Goal: Task Accomplishment & Management: Complete application form

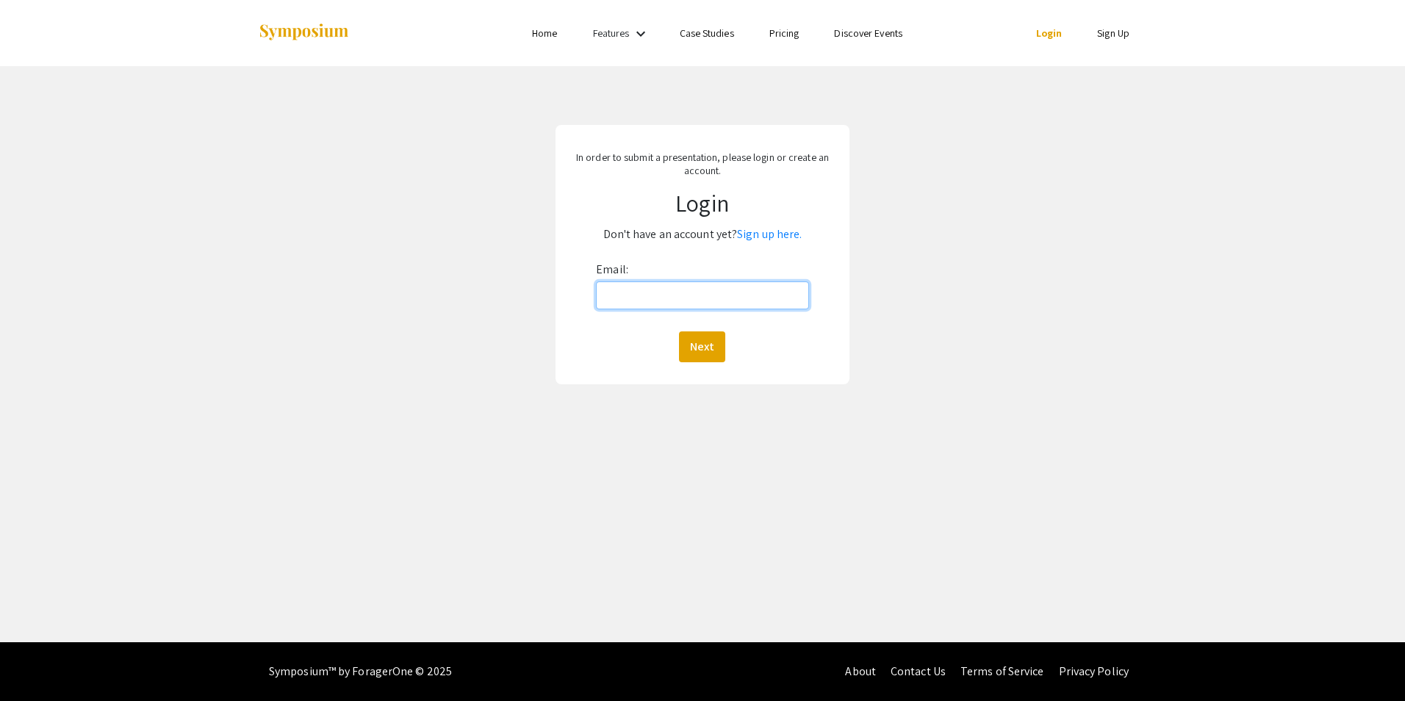
click at [669, 304] on input "Email:" at bounding box center [702, 295] width 212 height 28
type input "[EMAIL_ADDRESS][DOMAIN_NAME]"
click at [697, 344] on button "Next" at bounding box center [702, 346] width 46 height 31
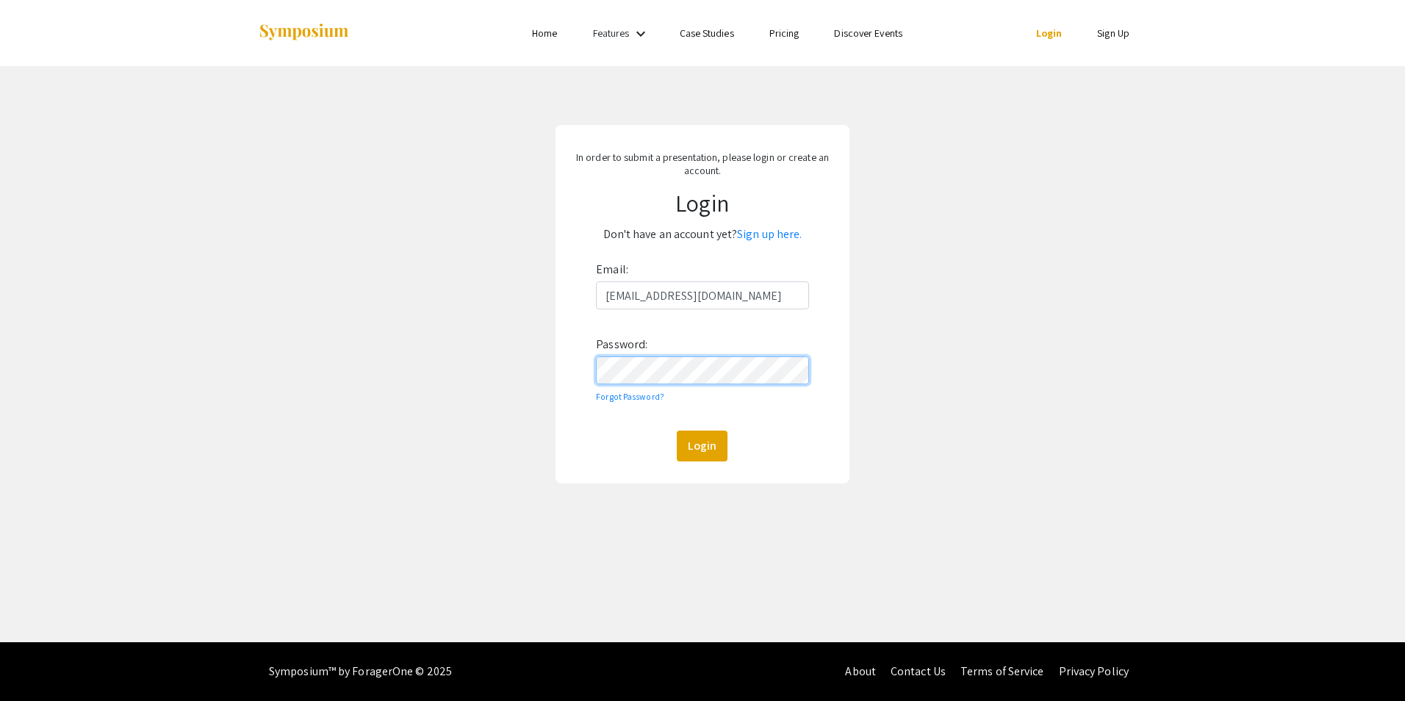
click at [677, 431] on button "Login" at bounding box center [702, 446] width 51 height 31
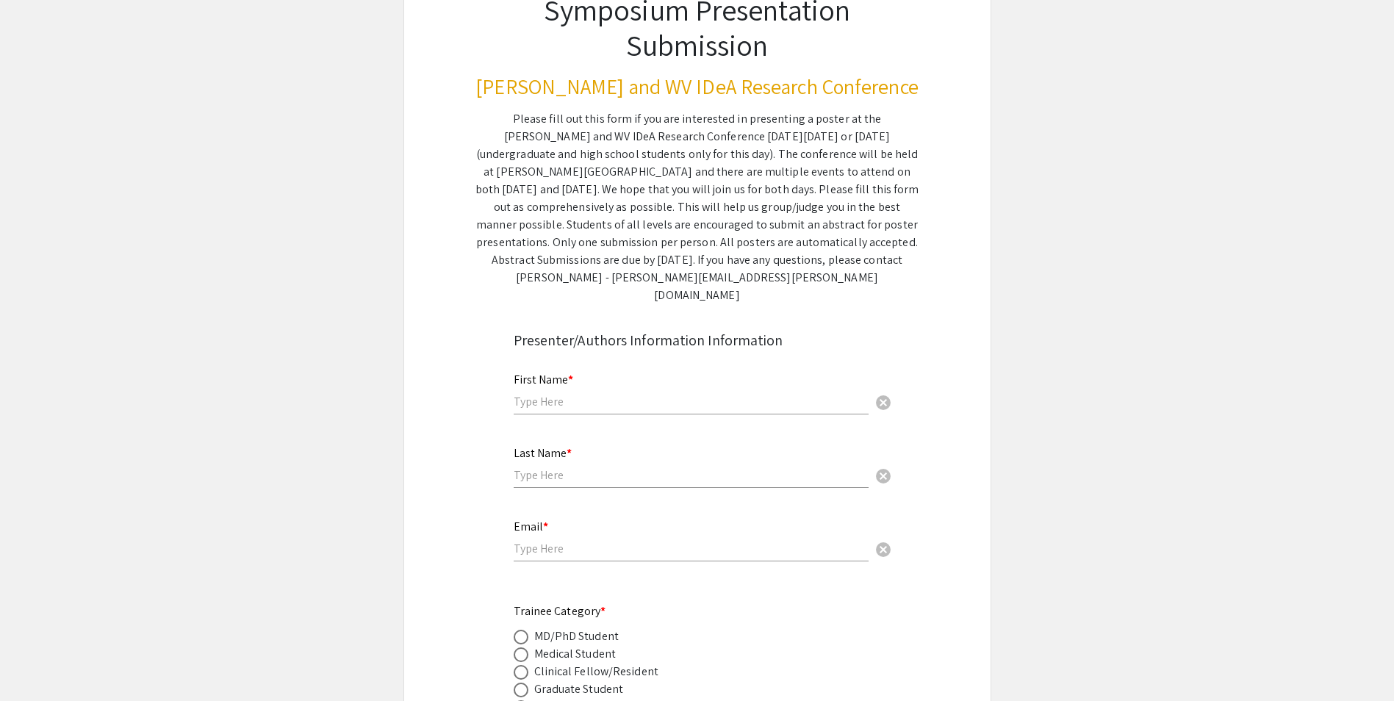
scroll to position [147, 0]
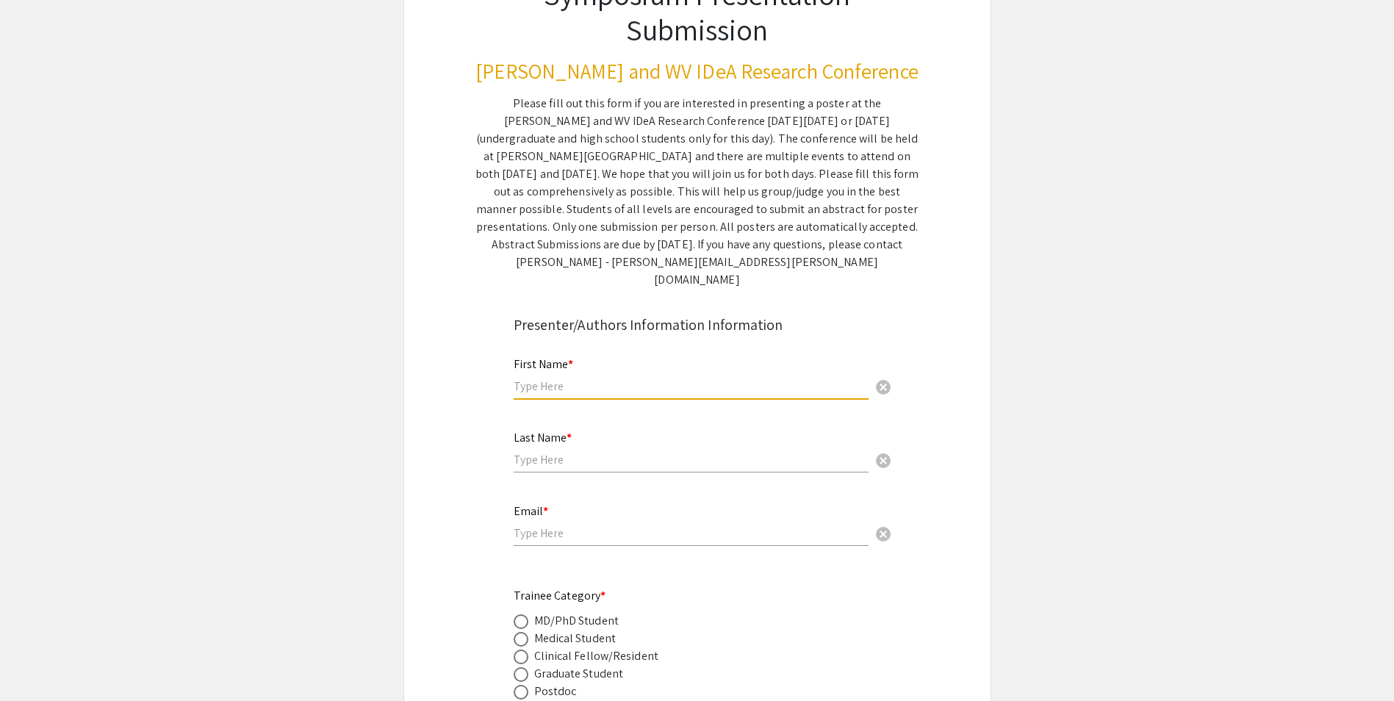
click at [555, 378] on input "text" at bounding box center [691, 385] width 355 height 15
type input "[PERSON_NAME]"
type input "[EMAIL_ADDRESS][DOMAIN_NAME]"
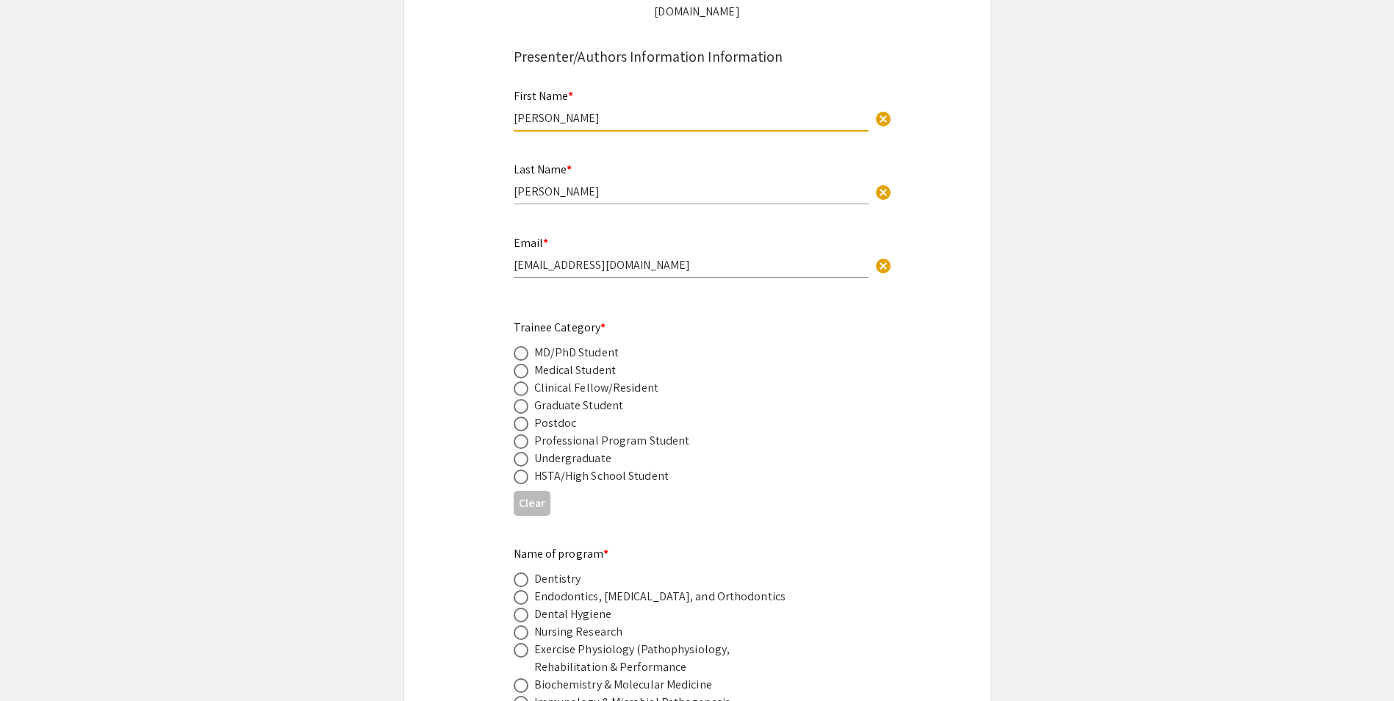
scroll to position [441, 0]
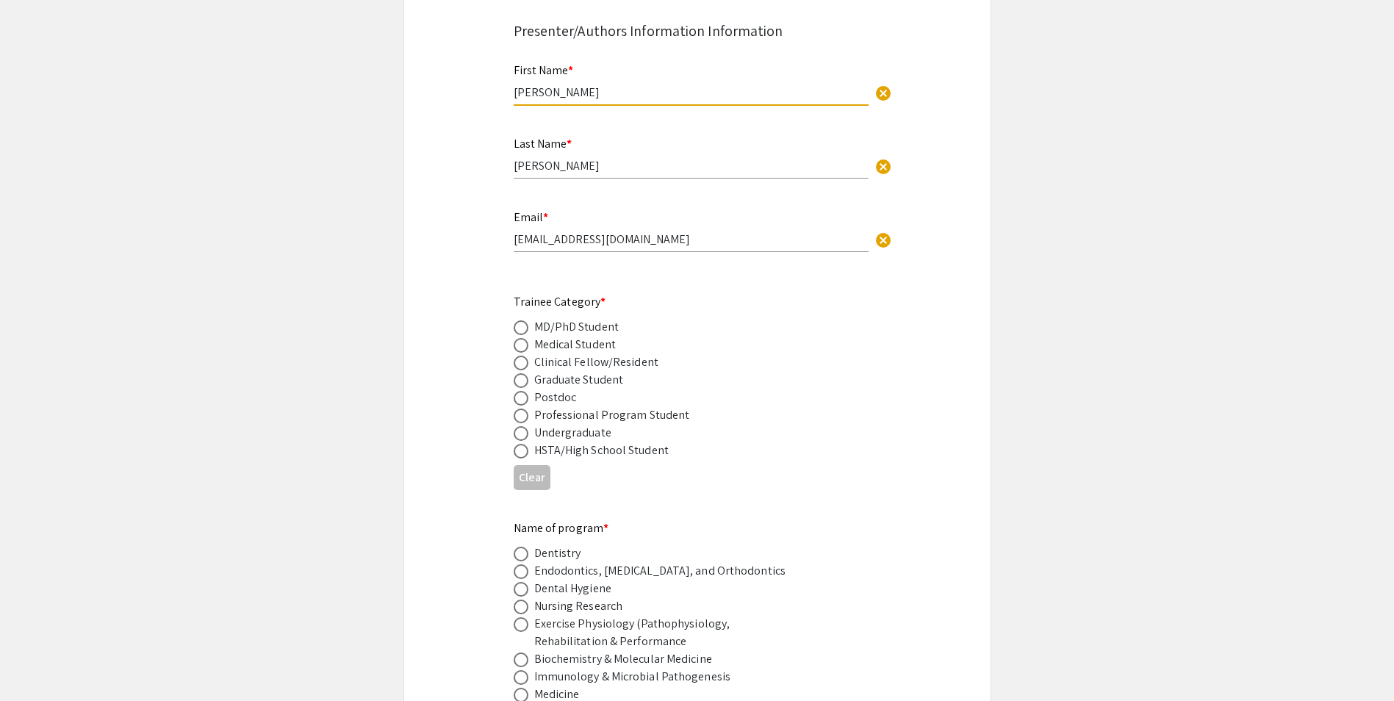
click at [522, 373] on span at bounding box center [521, 380] width 15 height 15
click at [522, 373] on input "radio" at bounding box center [521, 380] width 15 height 15
radio input "true"
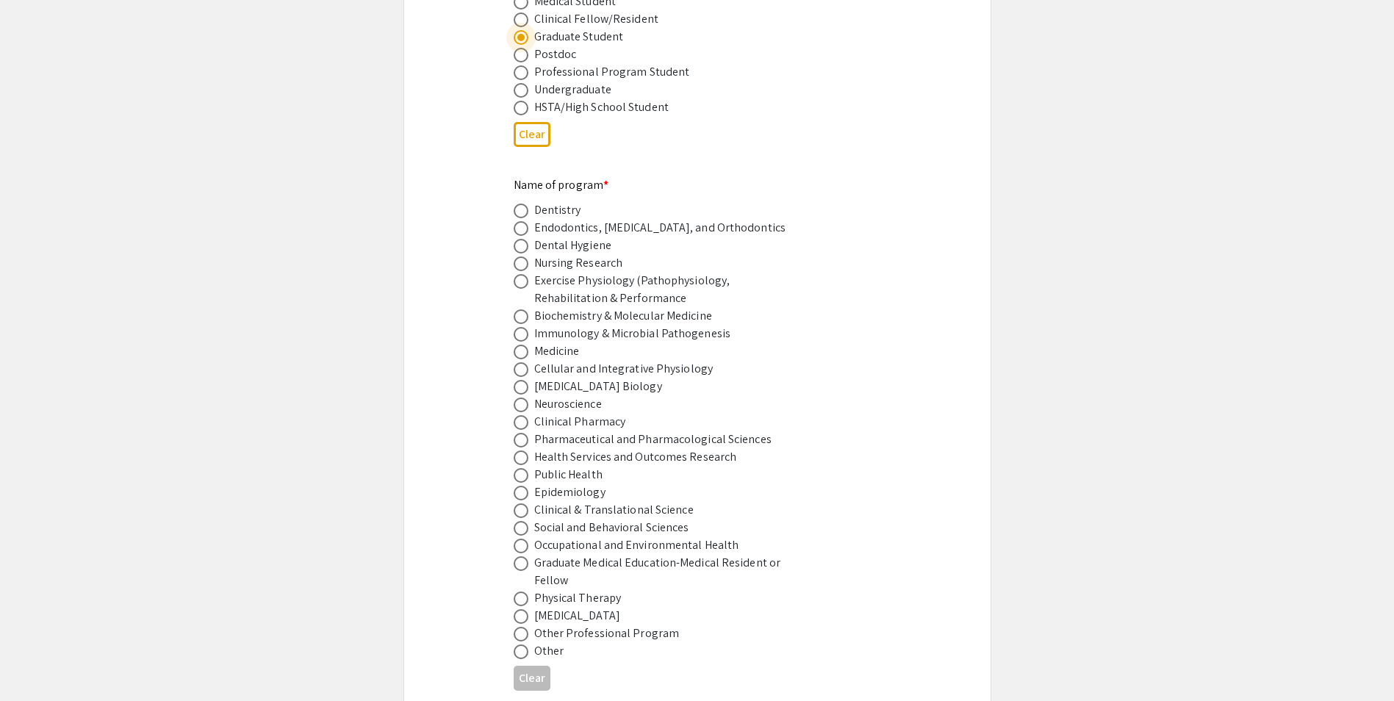
scroll to position [808, 0]
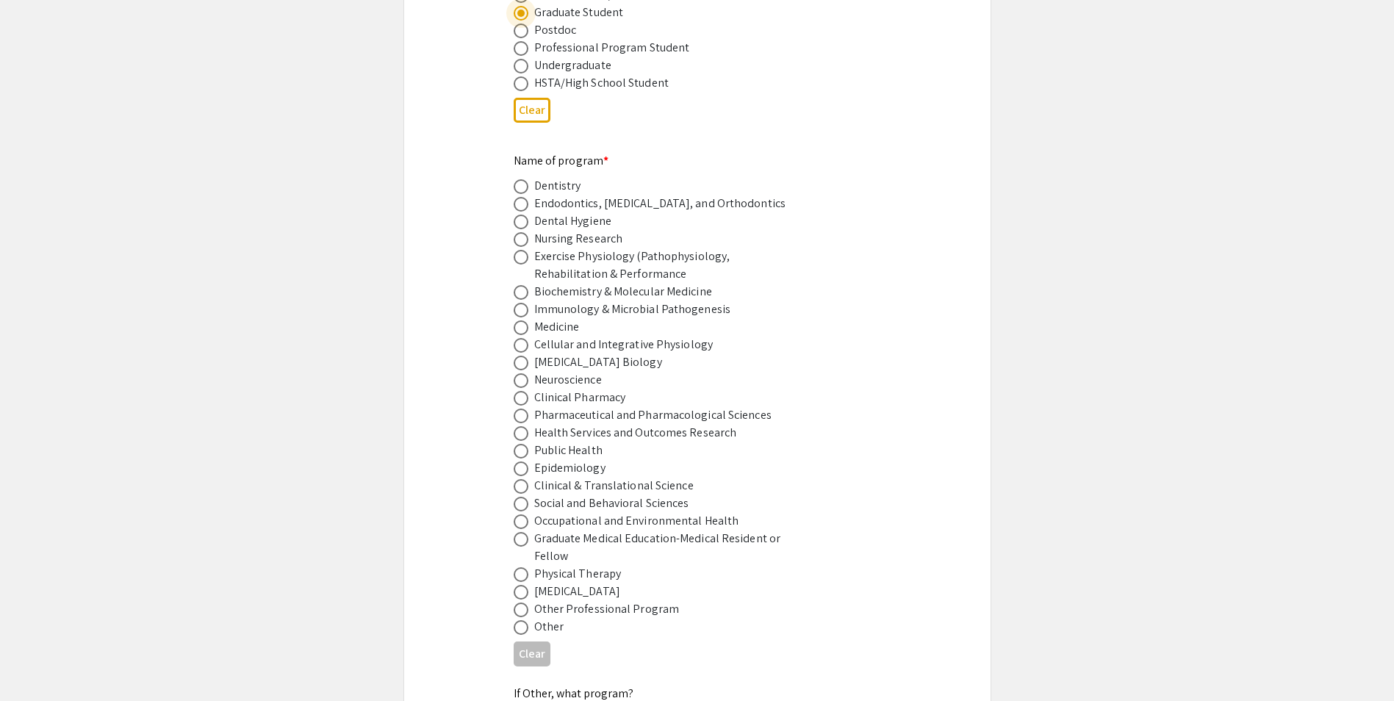
click at [517, 461] on span at bounding box center [521, 468] width 15 height 15
click at [517, 461] on input "radio" at bounding box center [521, 468] width 15 height 15
radio input "true"
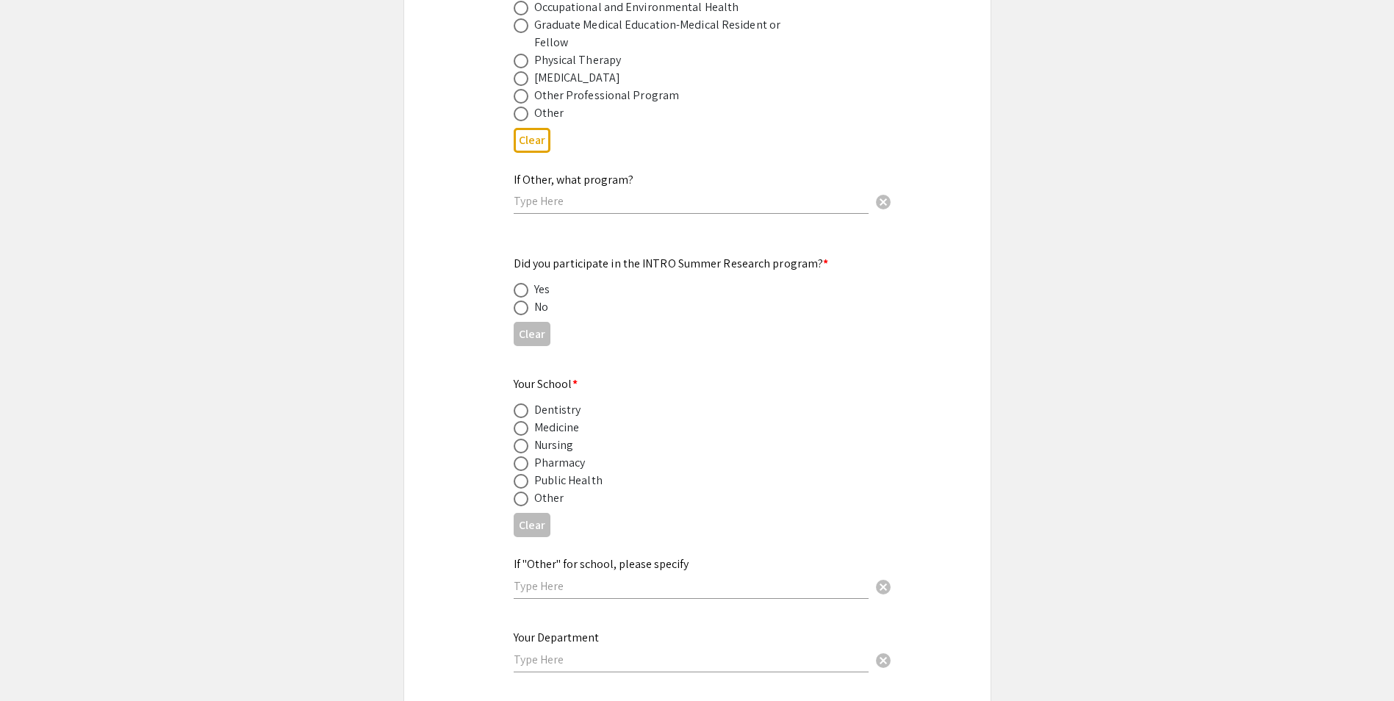
scroll to position [1322, 0]
click at [520, 315] on div "Clear" at bounding box center [697, 333] width 367 height 36
click at [522, 300] on span at bounding box center [521, 307] width 15 height 15
click at [522, 300] on input "radio" at bounding box center [521, 307] width 15 height 15
radio input "true"
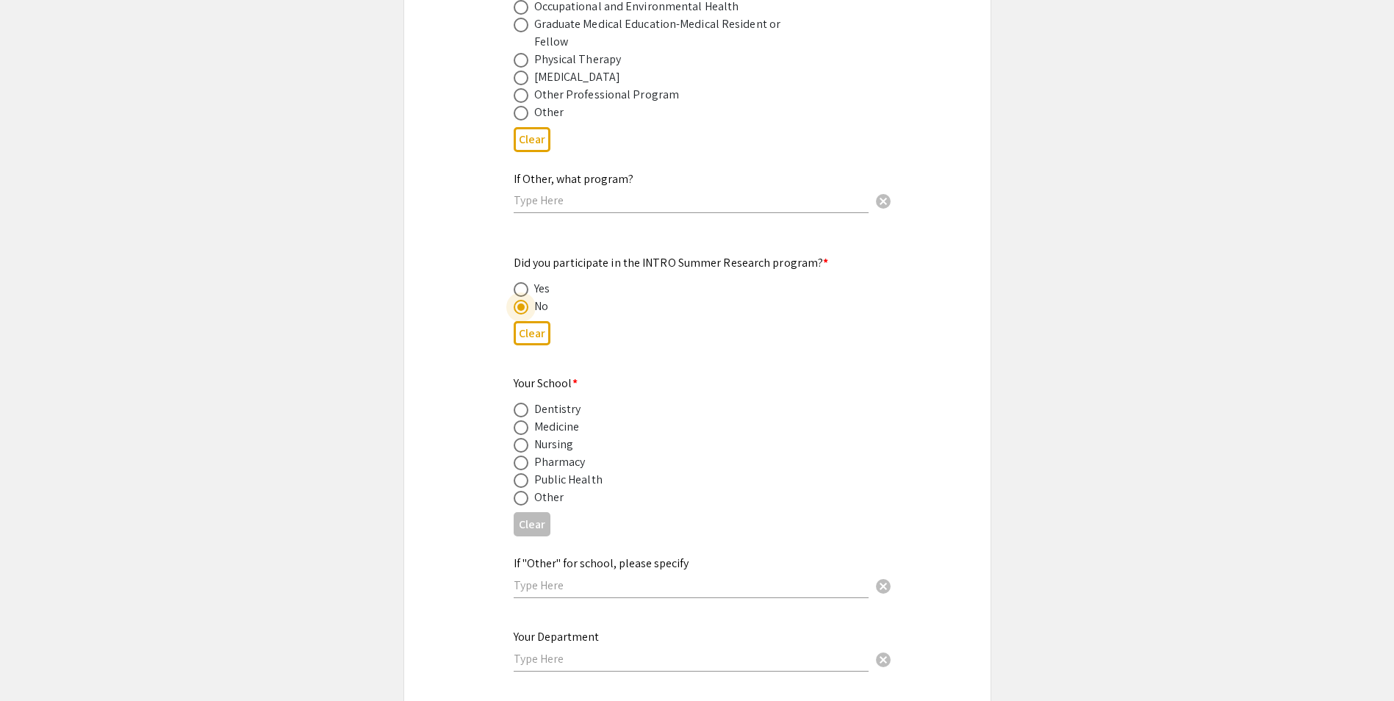
click at [515, 473] on span at bounding box center [521, 480] width 15 height 15
click at [515, 473] on input "radio" at bounding box center [521, 480] width 15 height 15
radio input "true"
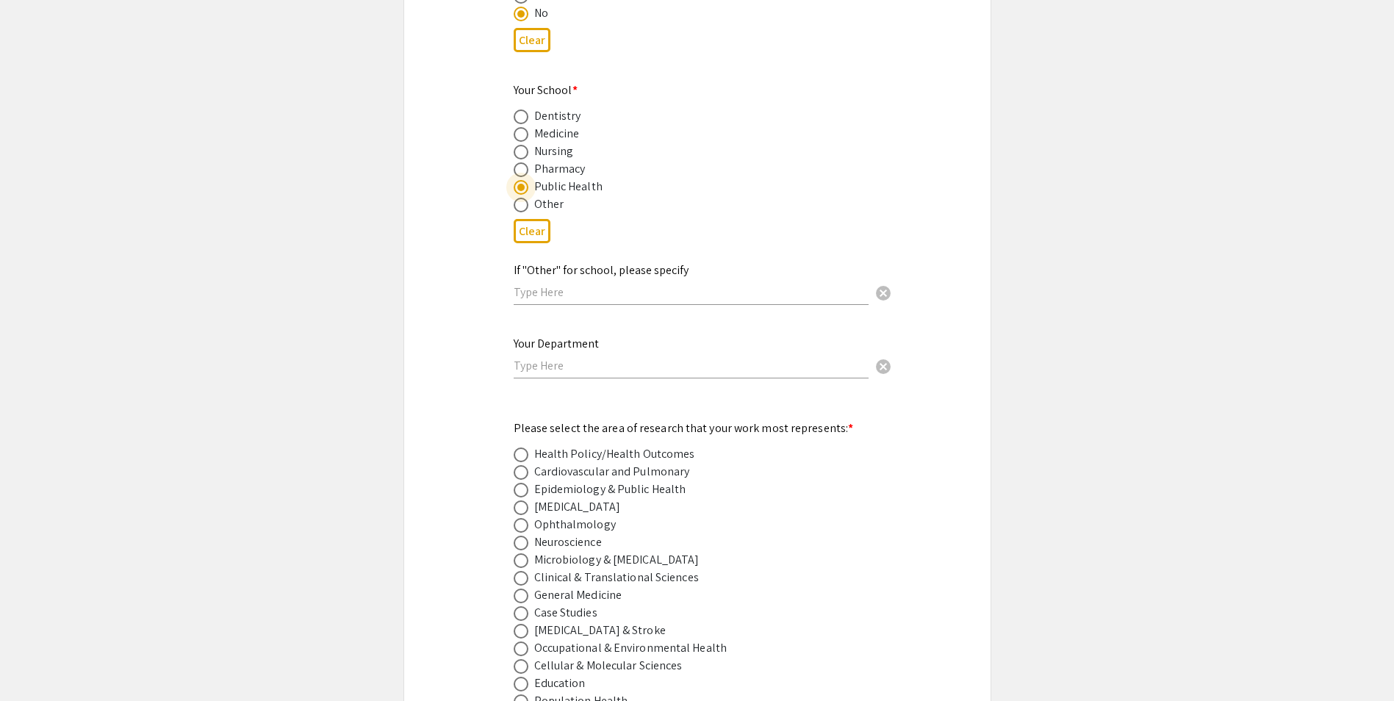
scroll to position [1616, 0]
click at [539, 357] on input "text" at bounding box center [691, 364] width 355 height 15
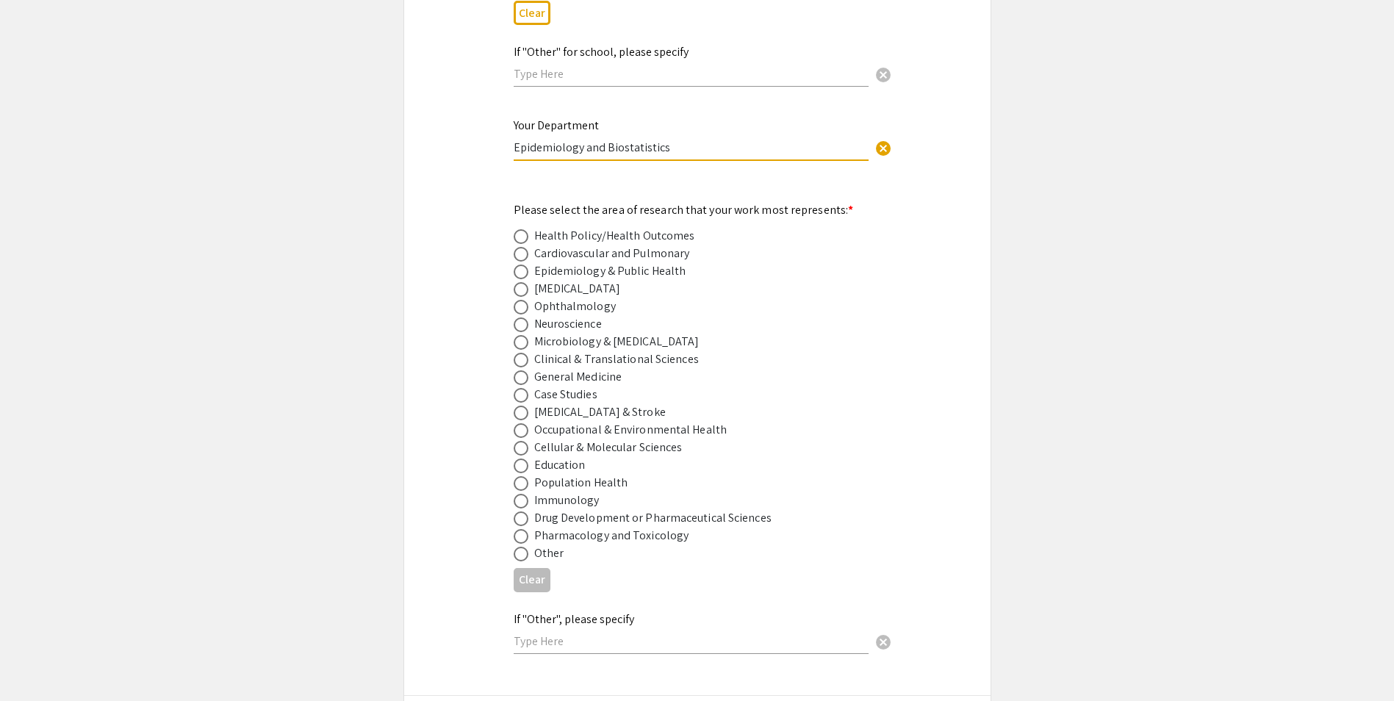
scroll to position [1837, 0]
type input "Epidemiology and Biostatistics"
click at [521, 262] on span at bounding box center [521, 269] width 15 height 15
click at [521, 262] on input "radio" at bounding box center [521, 269] width 15 height 15
radio input "true"
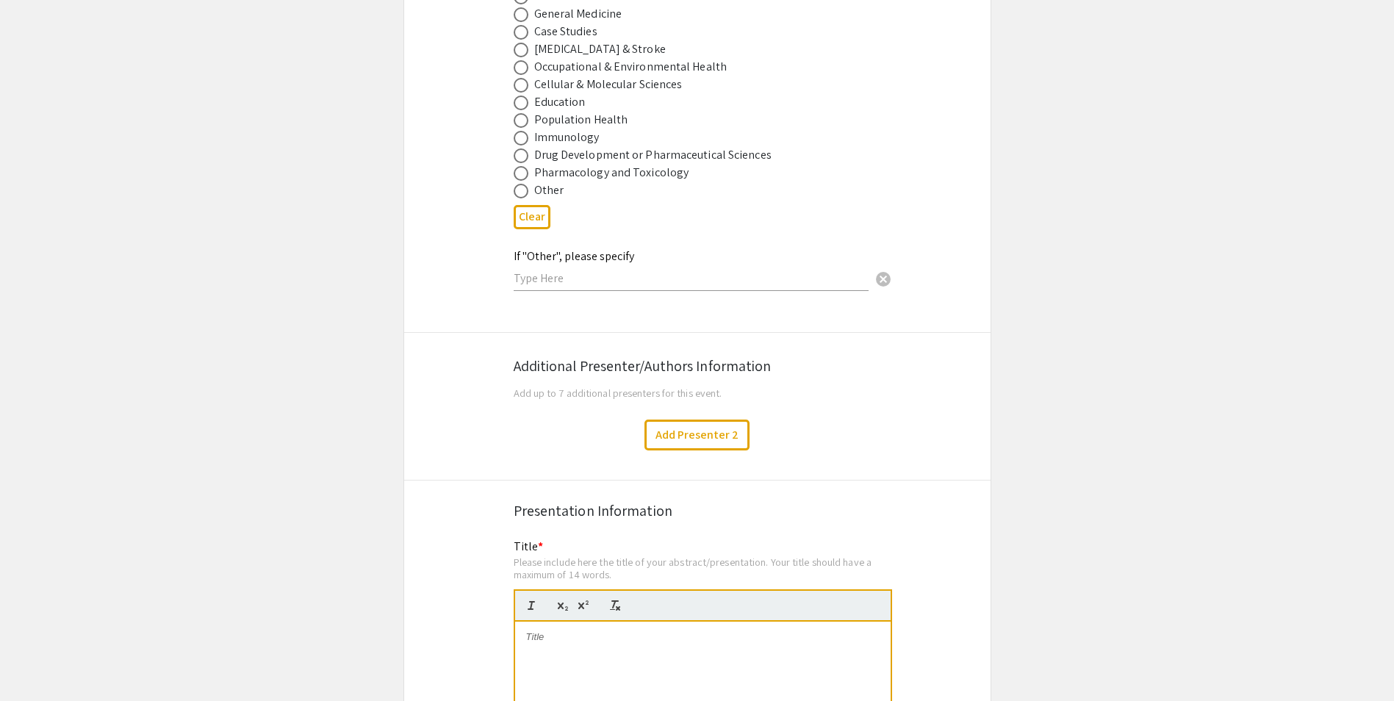
scroll to position [2351, 0]
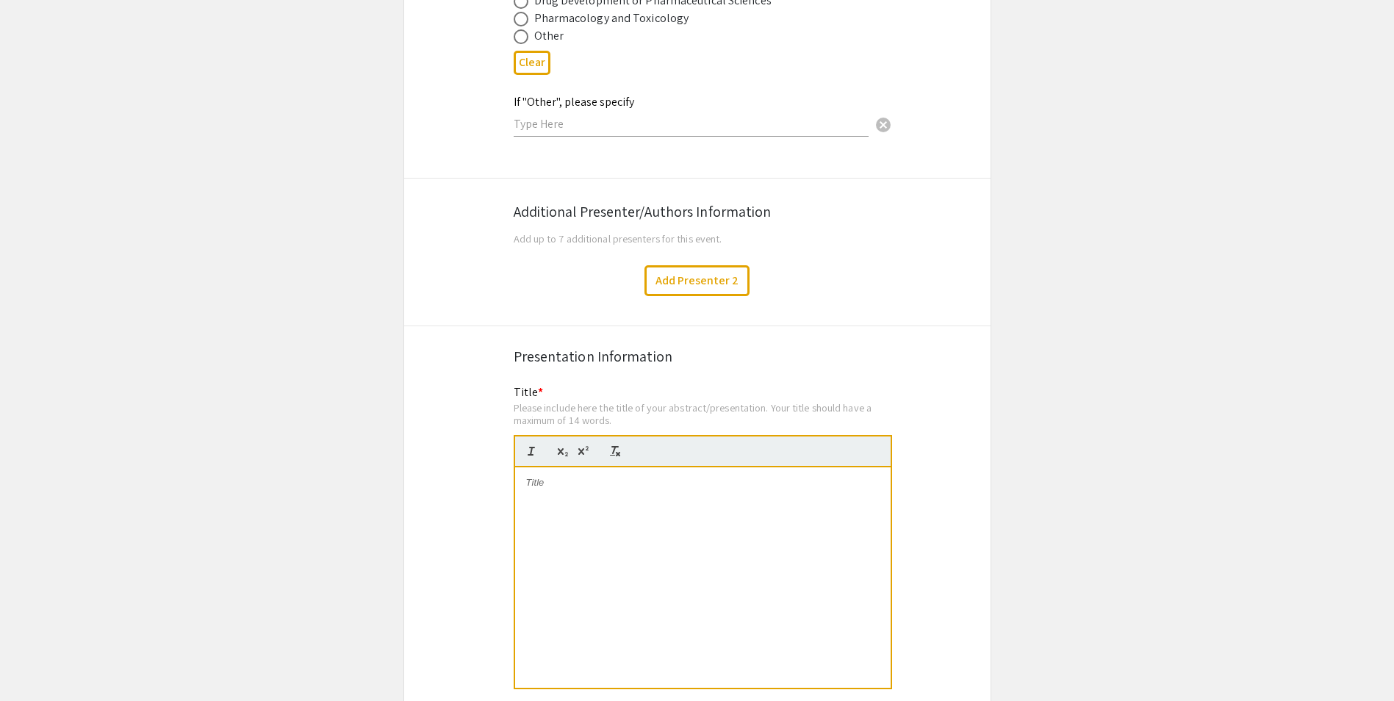
click at [622, 492] on div at bounding box center [702, 577] width 375 height 220
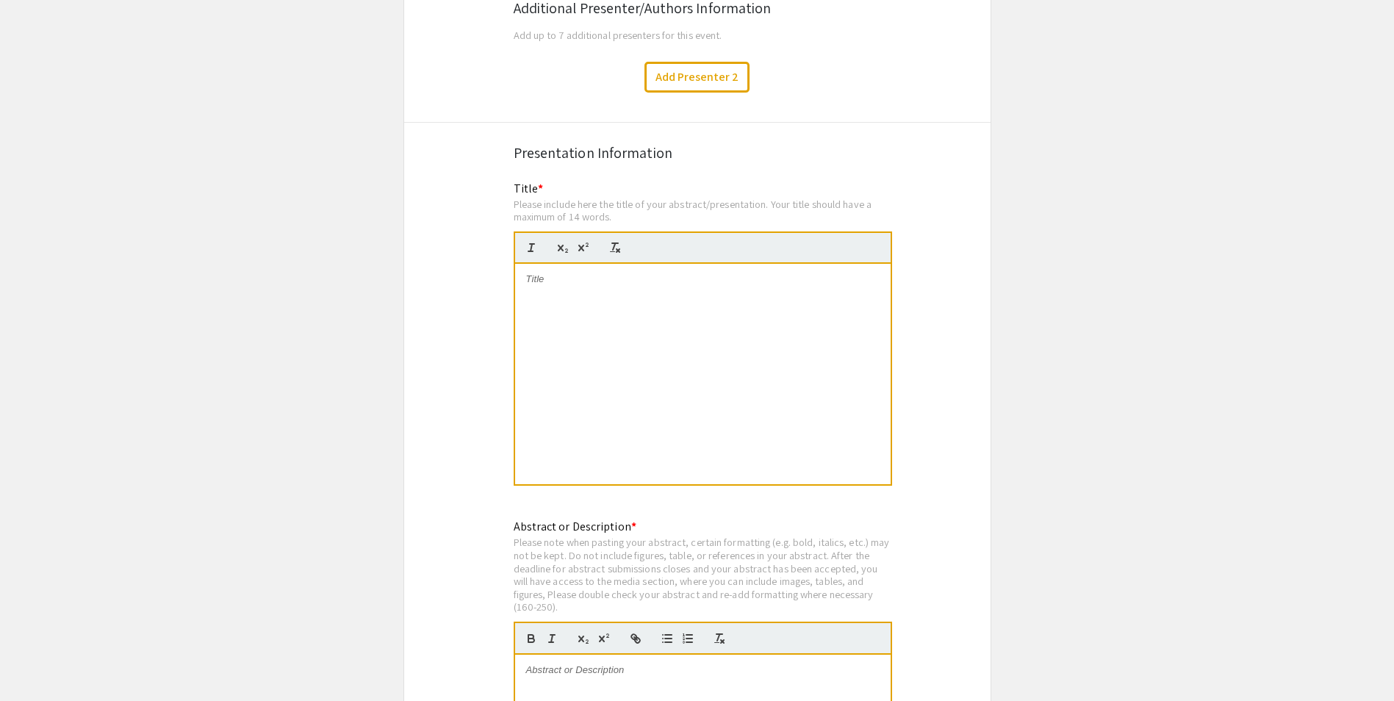
scroll to position [2571, 0]
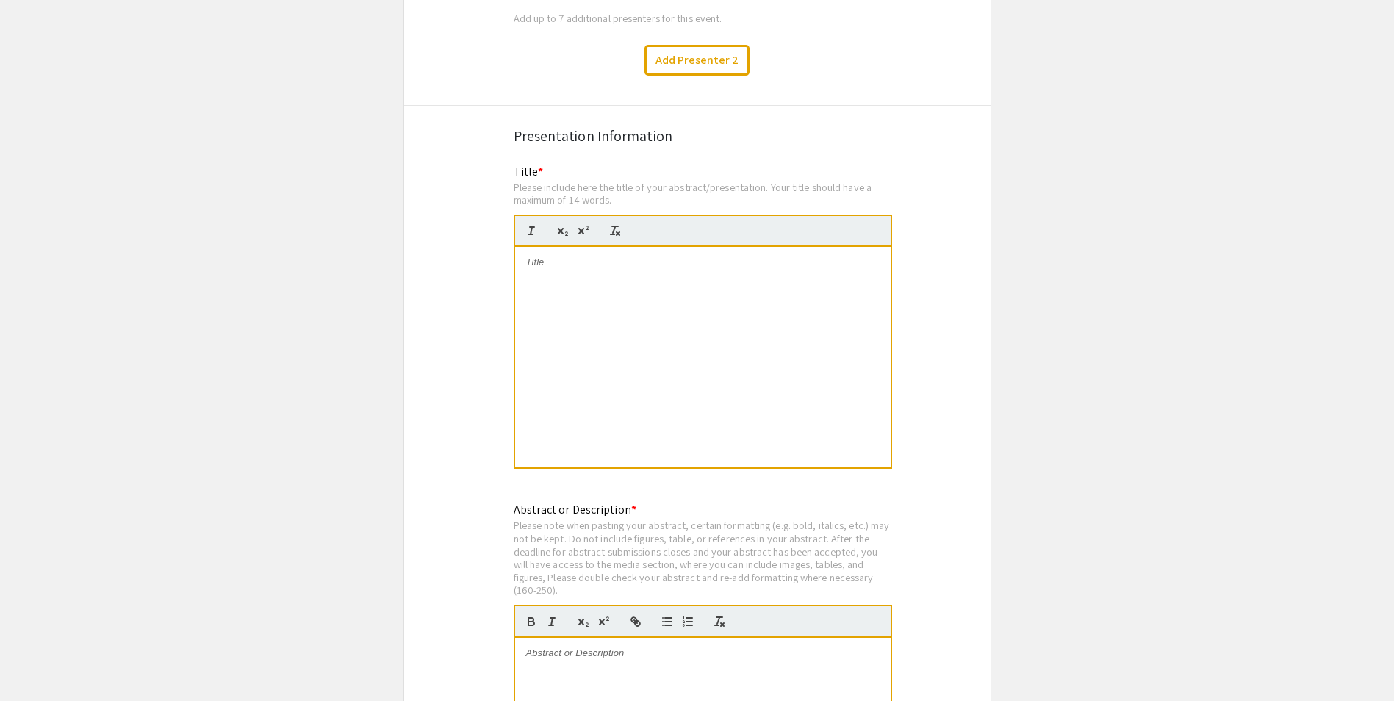
click at [578, 276] on div at bounding box center [702, 357] width 375 height 220
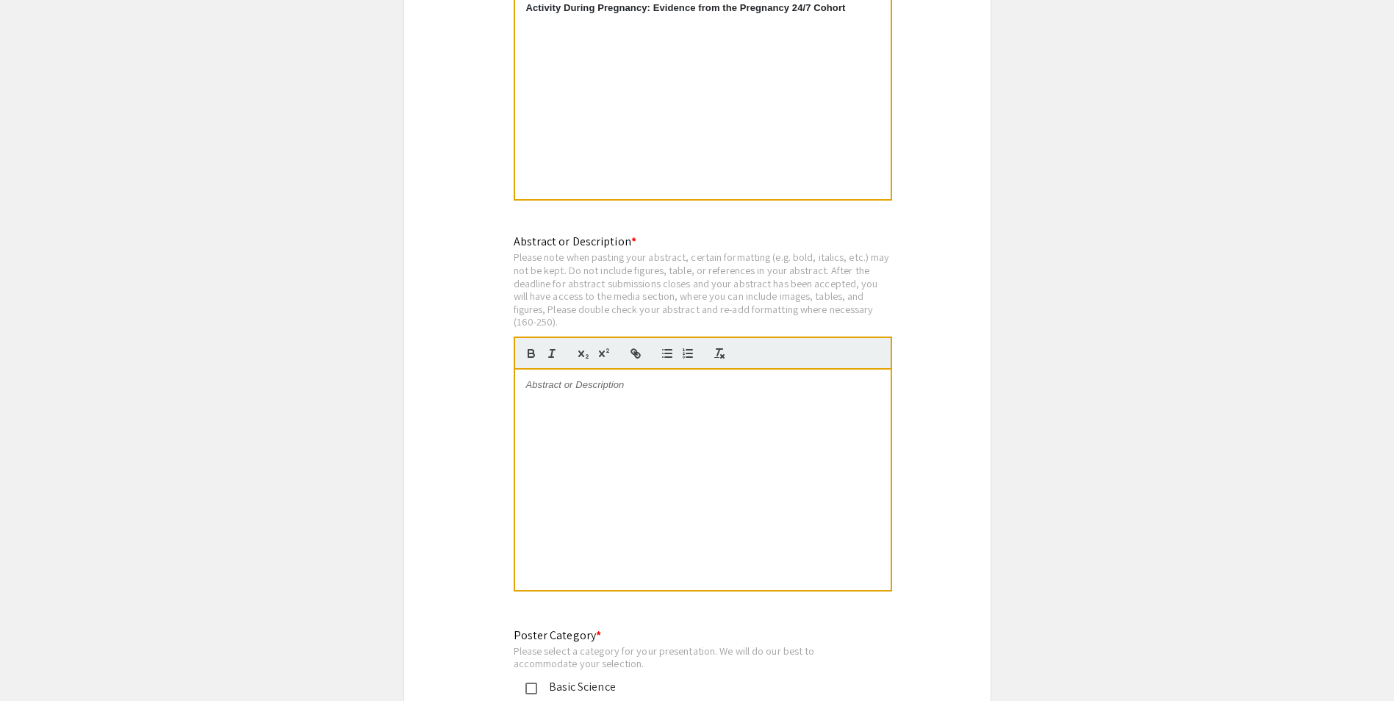
scroll to position [2865, 0]
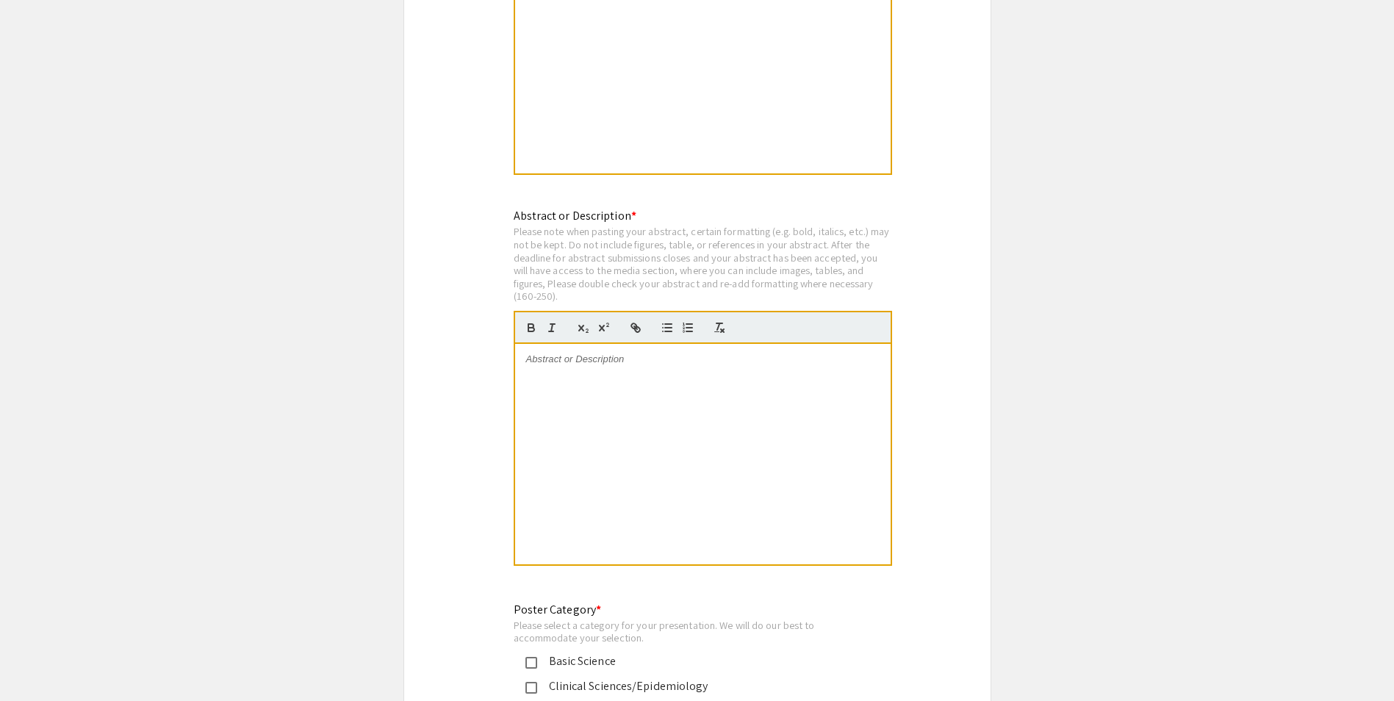
click at [660, 355] on div at bounding box center [702, 454] width 375 height 220
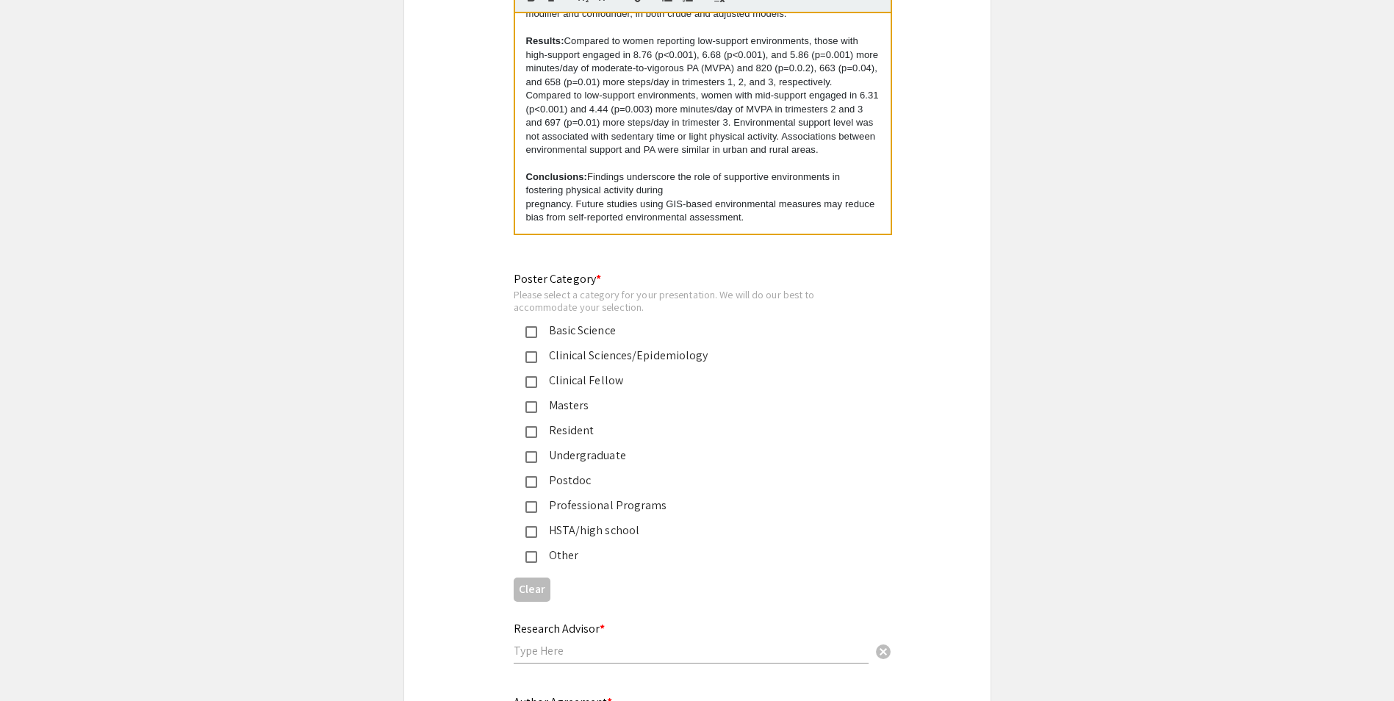
scroll to position [3233, 0]
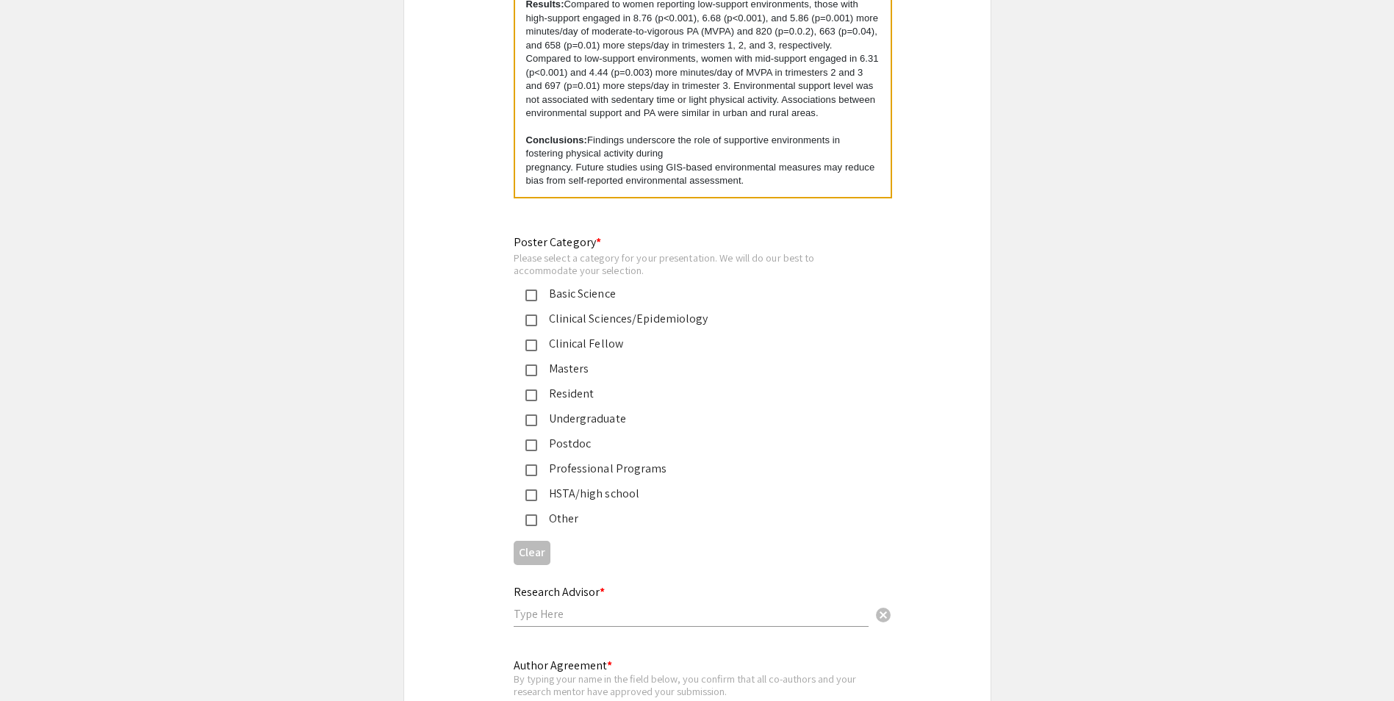
click at [533, 314] on mat-pseudo-checkbox at bounding box center [531, 320] width 12 height 12
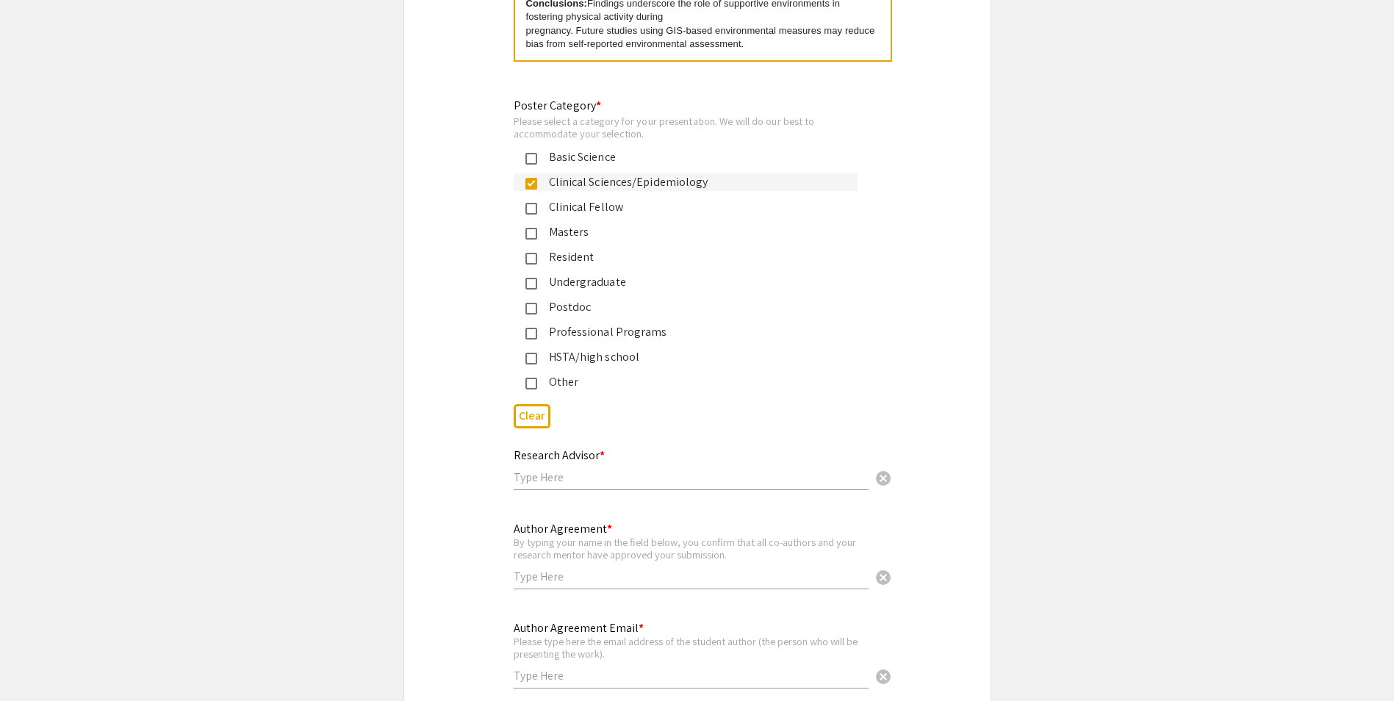
scroll to position [3453, 0]
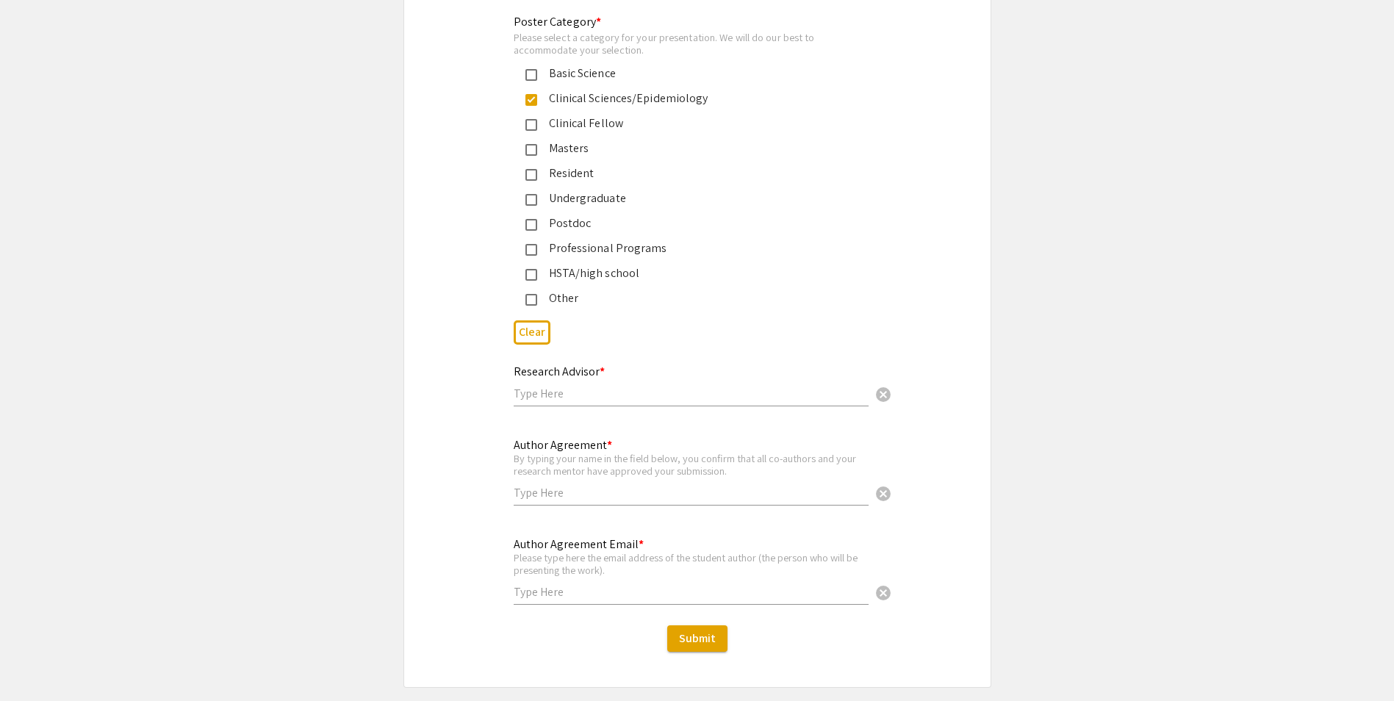
click at [566, 386] on input "text" at bounding box center [691, 393] width 355 height 15
type input "[PERSON_NAME]"
click at [544, 485] on input "text" at bounding box center [691, 492] width 355 height 15
type input "[PERSON_NAME]"
click at [569, 584] on input "text" at bounding box center [691, 591] width 355 height 15
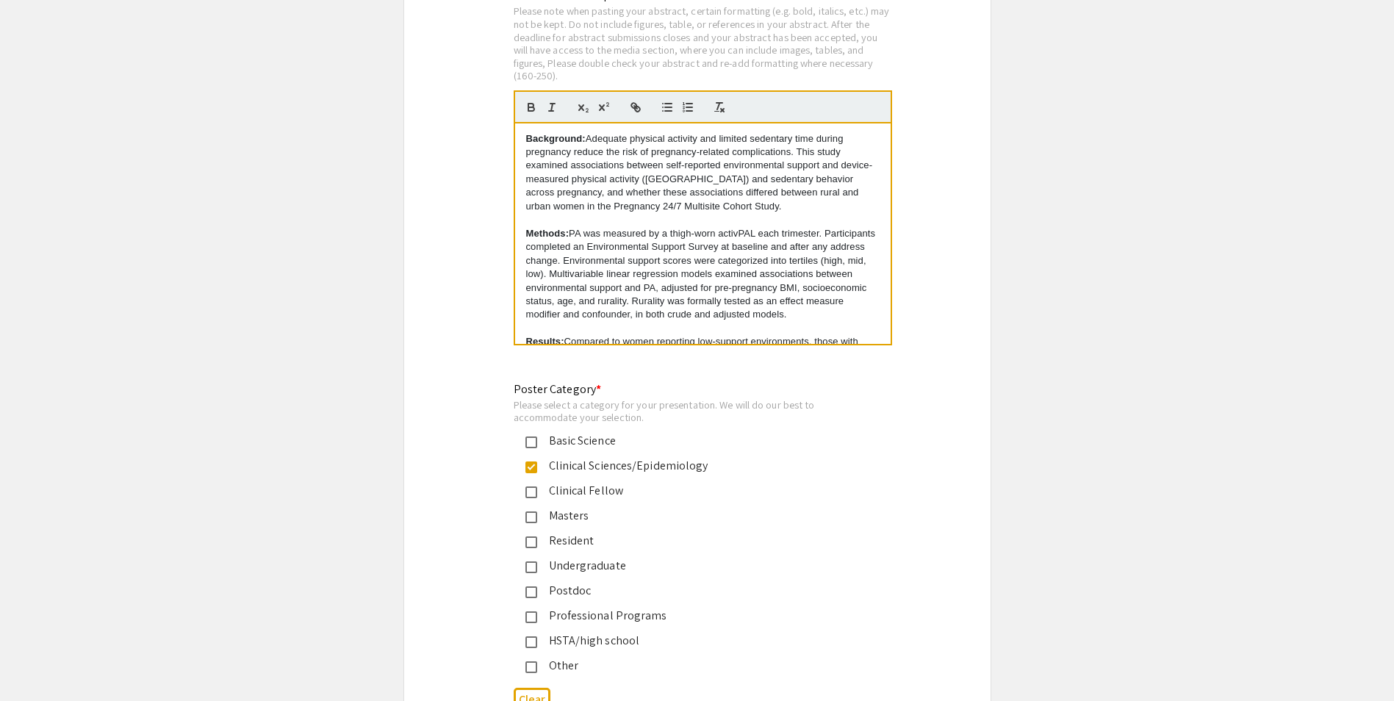
scroll to position [3502, 0]
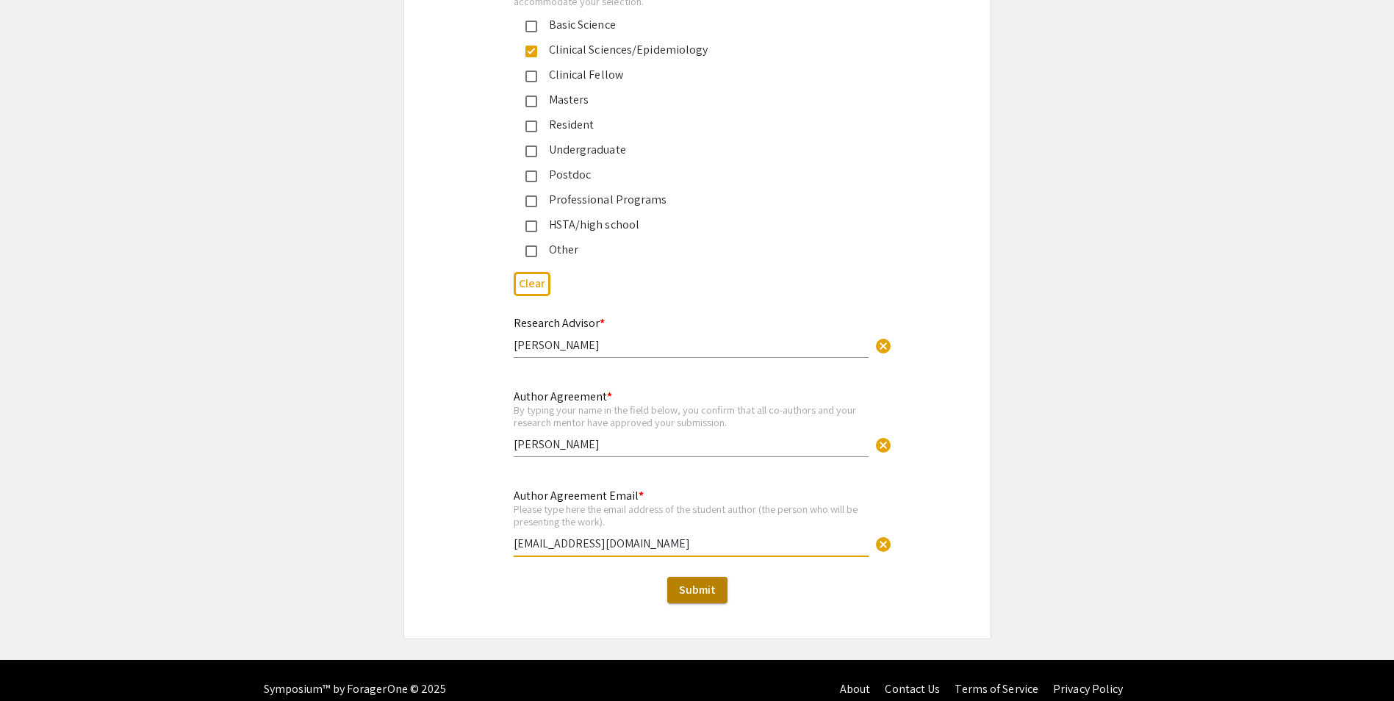
type input "[EMAIL_ADDRESS][DOMAIN_NAME]"
click at [708, 582] on span "Submit" at bounding box center [697, 589] width 37 height 15
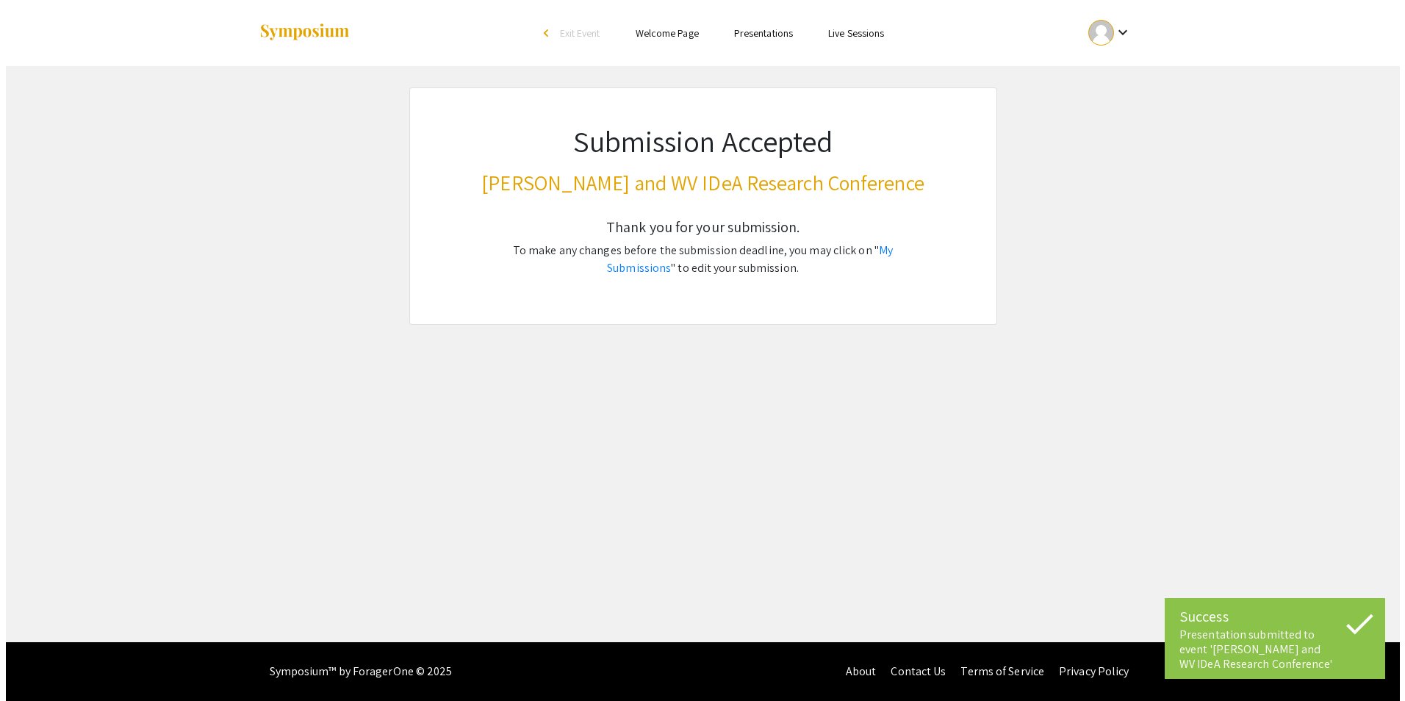
scroll to position [0, 0]
